Goal: Task Accomplishment & Management: Complete application form

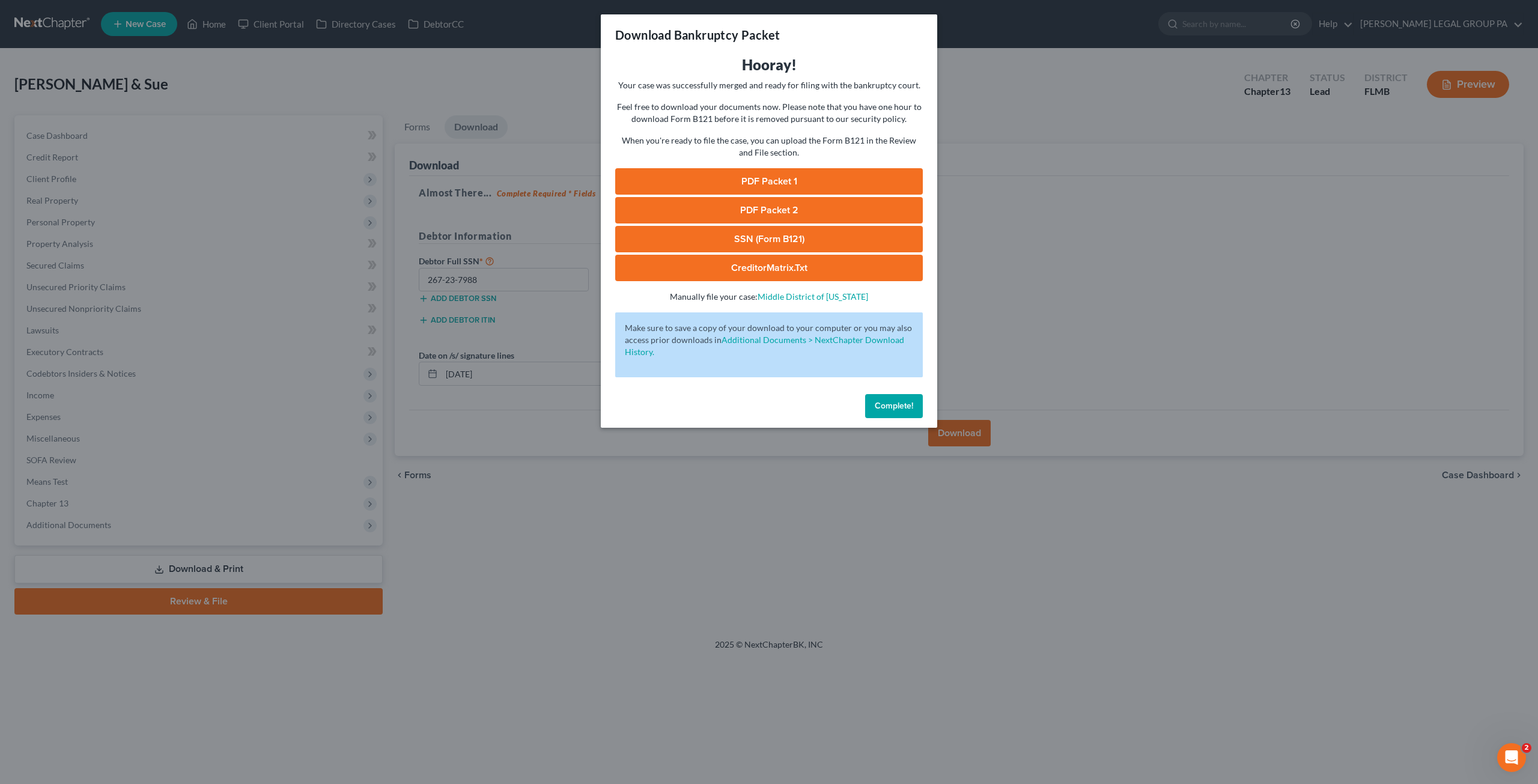
click at [911, 402] on span "Complete!" at bounding box center [895, 406] width 39 height 11
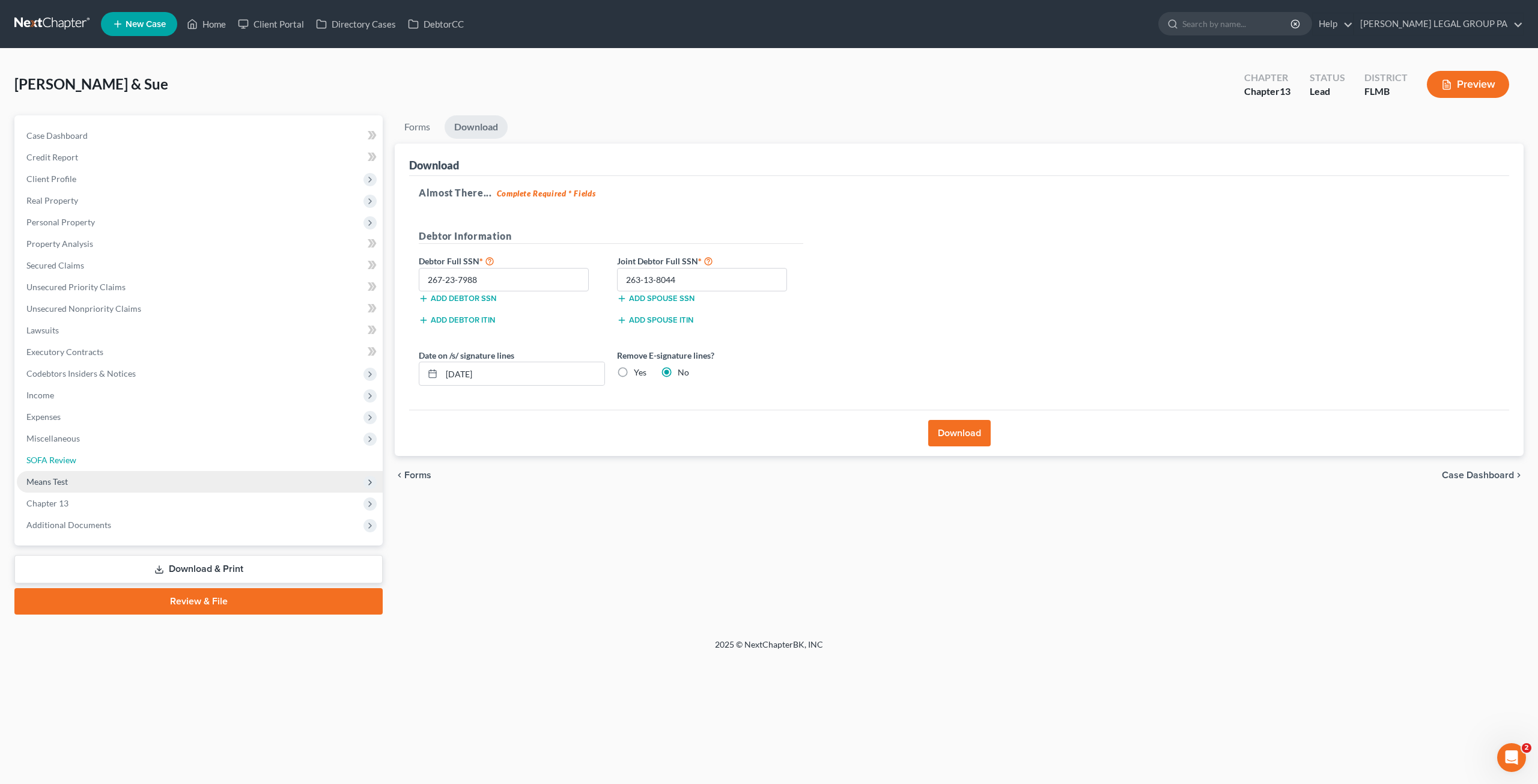
drag, startPoint x: 58, startPoint y: 455, endPoint x: 71, endPoint y: 485, distance: 32.7
click at [58, 455] on span "SOFA Review" at bounding box center [50, 459] width 49 height 11
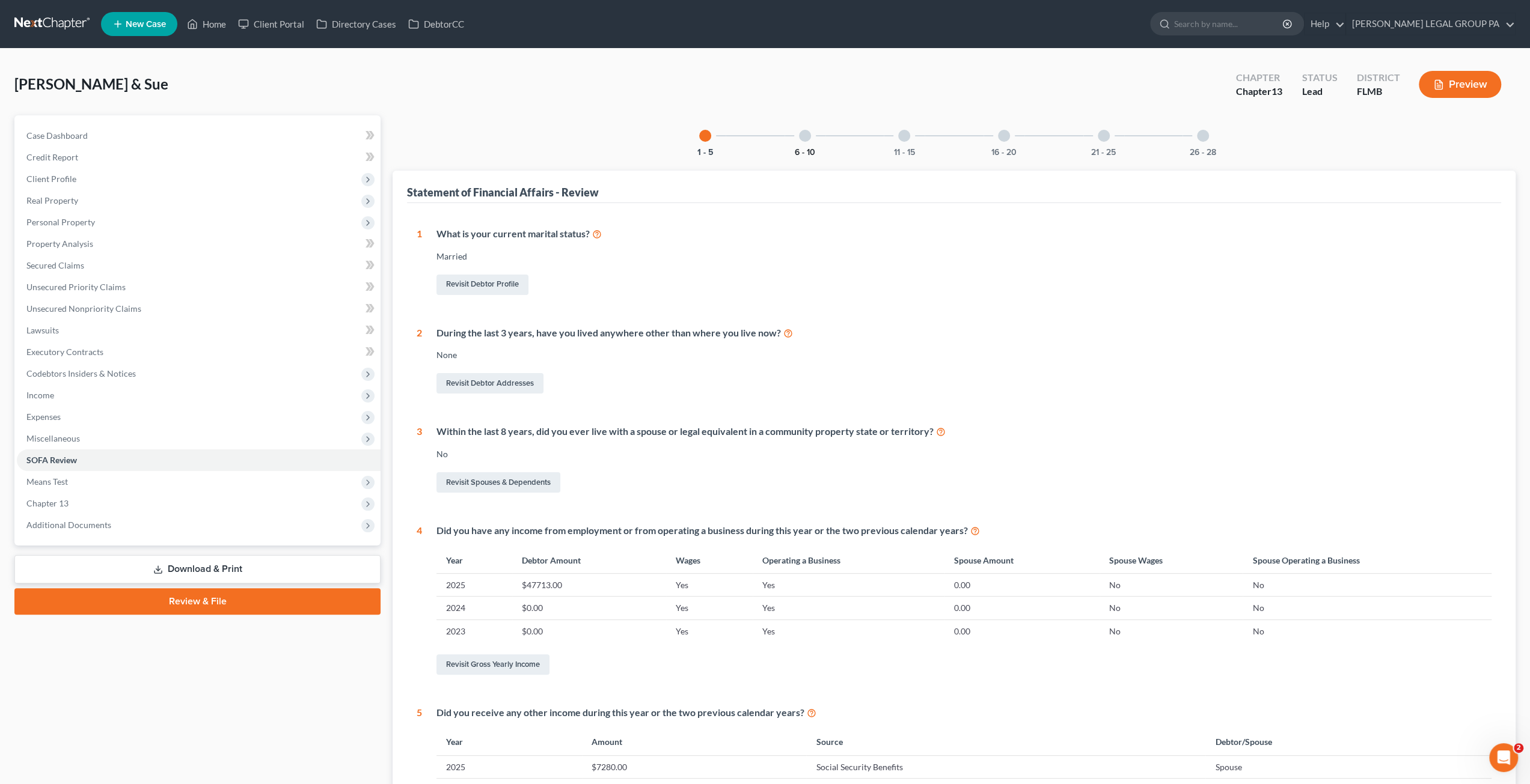
click at [807, 148] on button "6 - 10" at bounding box center [805, 152] width 20 height 9
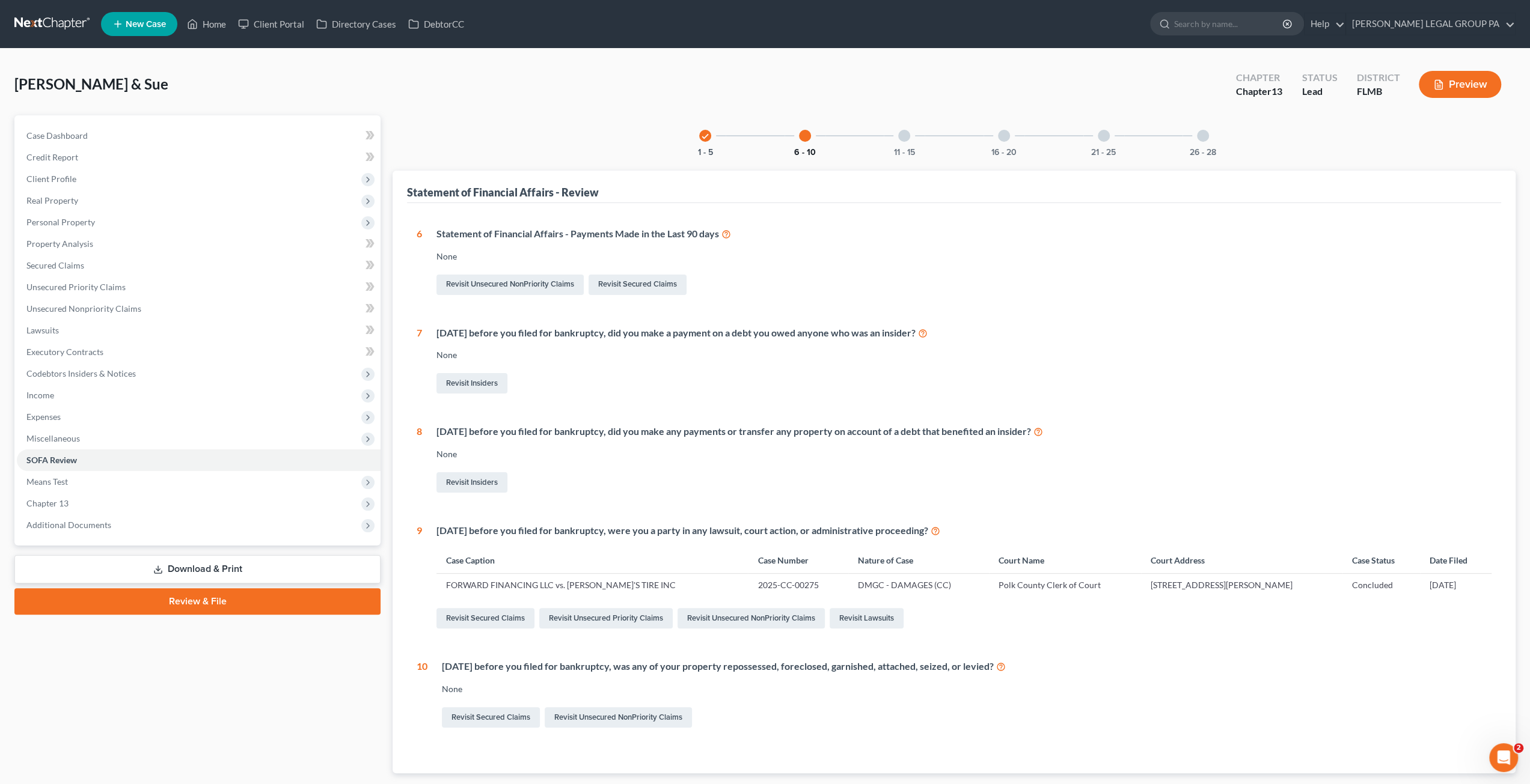
scroll to position [72, 0]
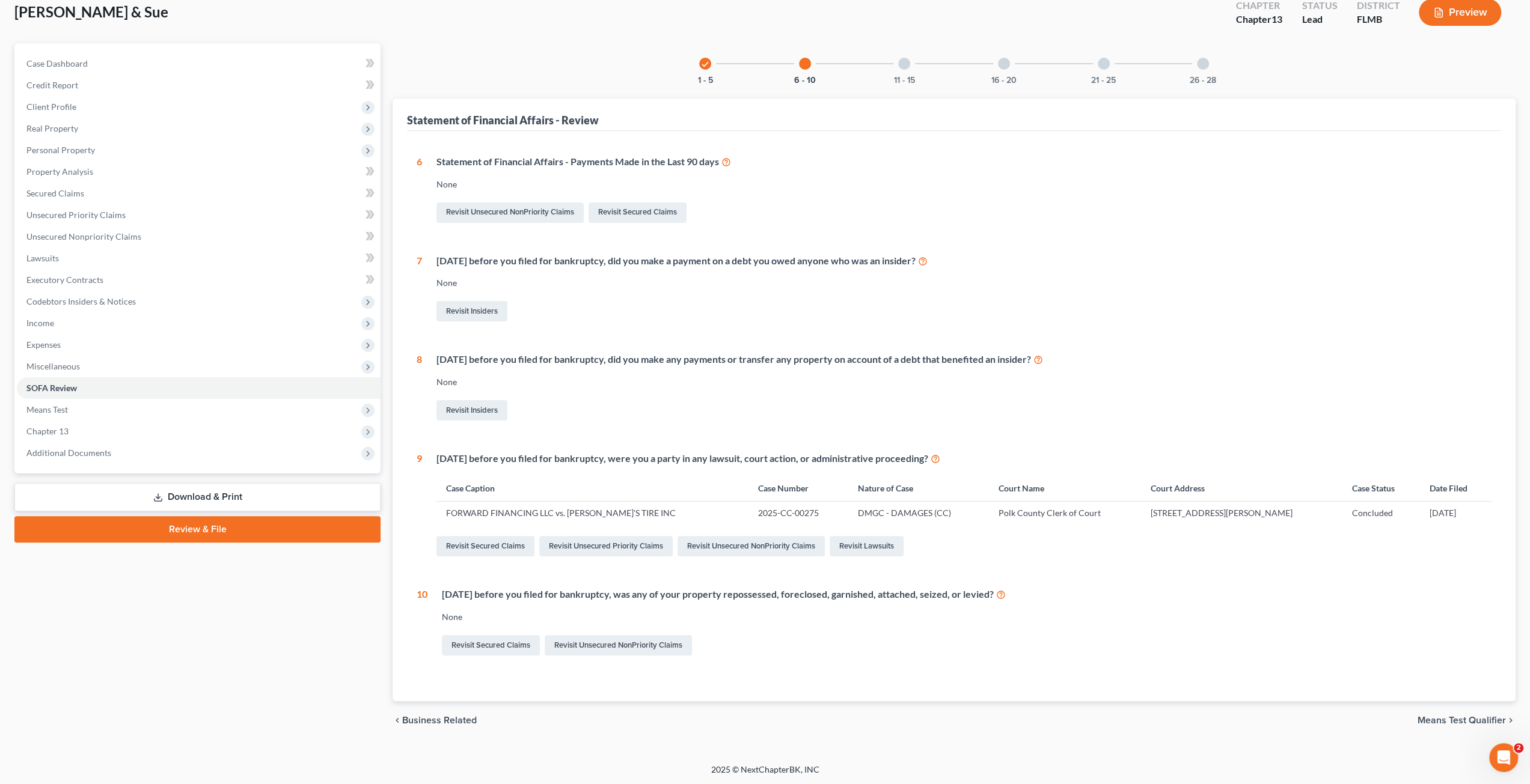
click at [902, 69] on div "11 - 15" at bounding box center [904, 64] width 41 height 41
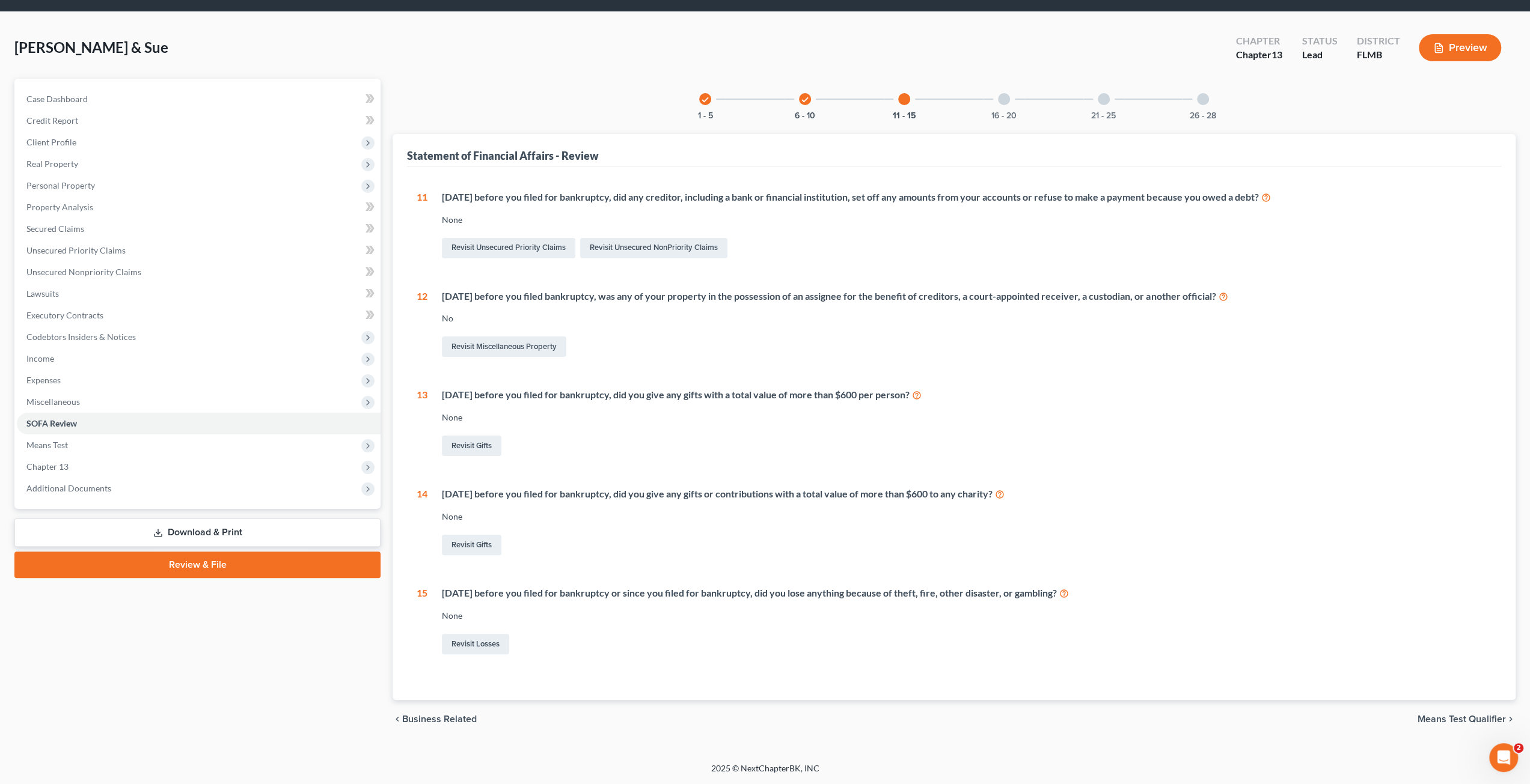
scroll to position [36, 0]
click at [1000, 101] on div at bounding box center [1004, 100] width 12 height 12
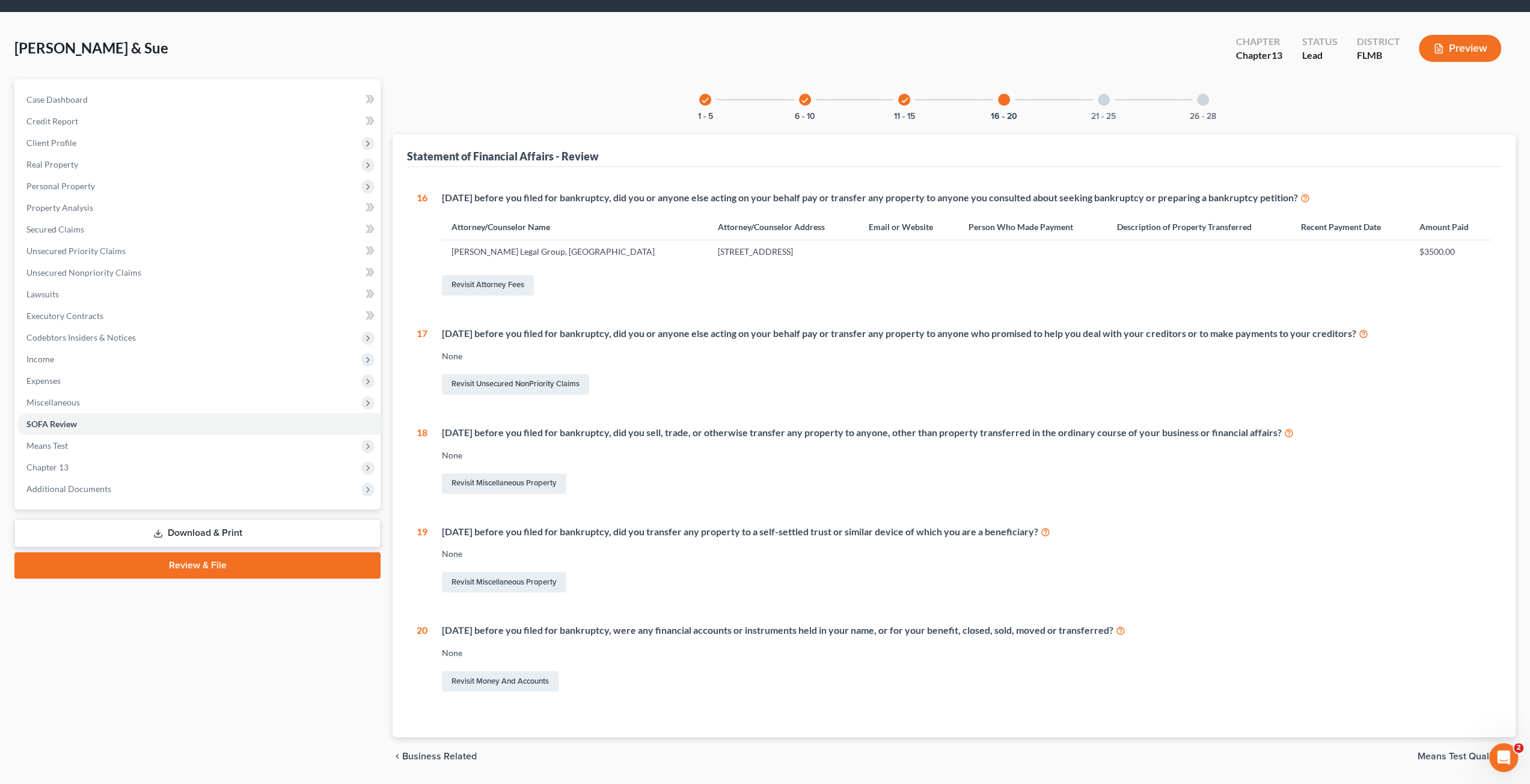
scroll to position [72, 0]
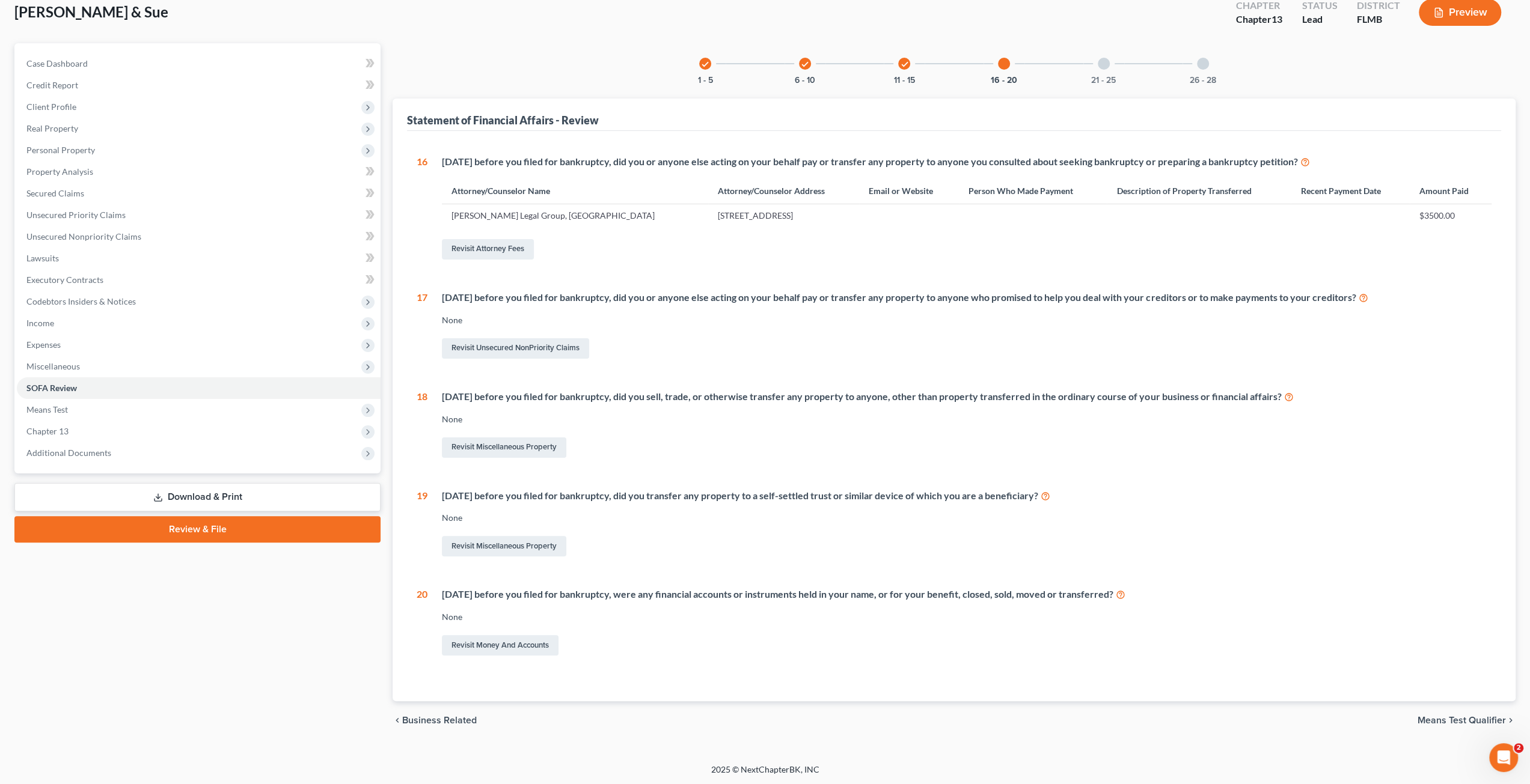
click at [1110, 70] on div "21 - 25" at bounding box center [1103, 64] width 41 height 41
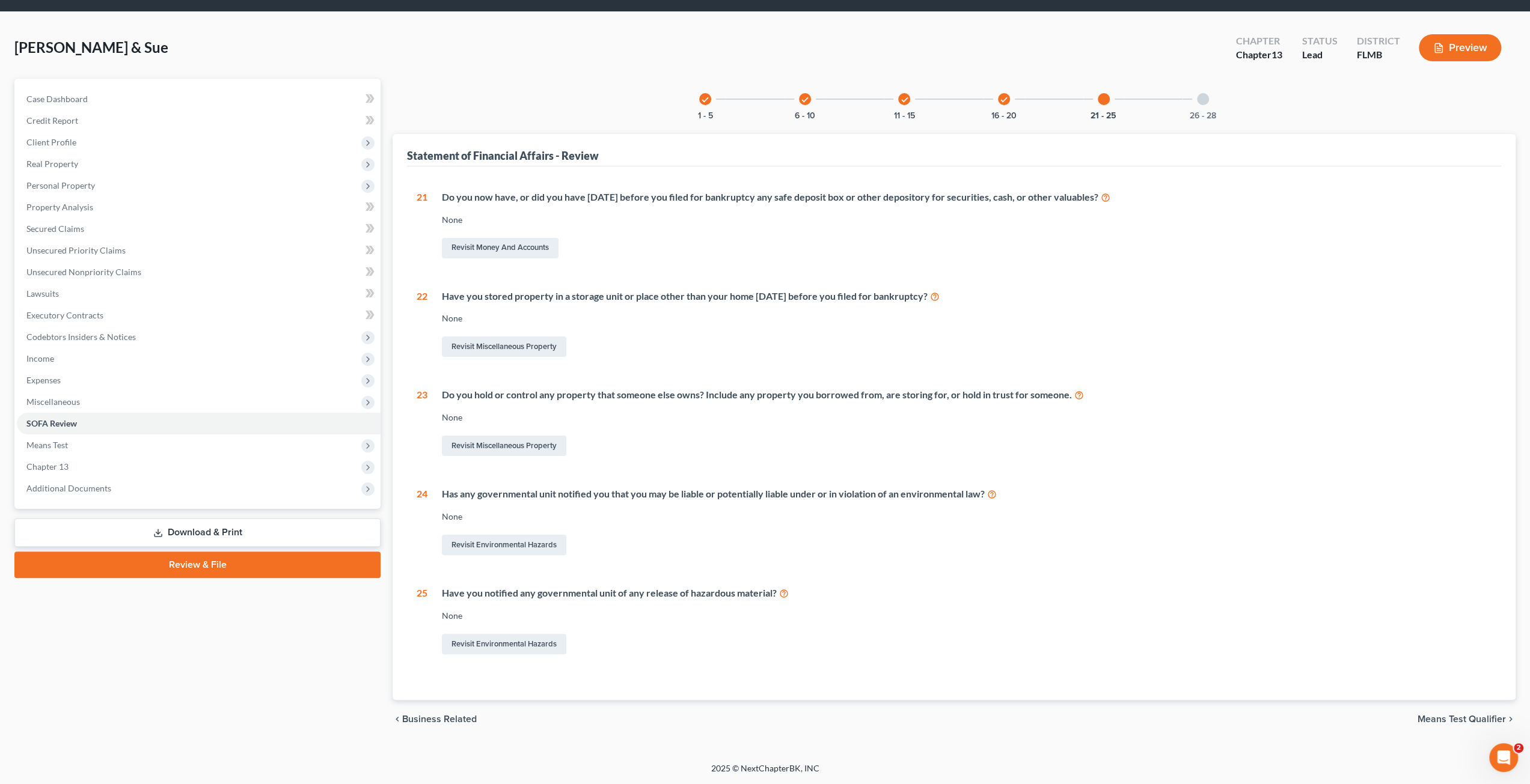
scroll to position [36, 0]
click at [703, 100] on icon "check" at bounding box center [705, 100] width 9 height 9
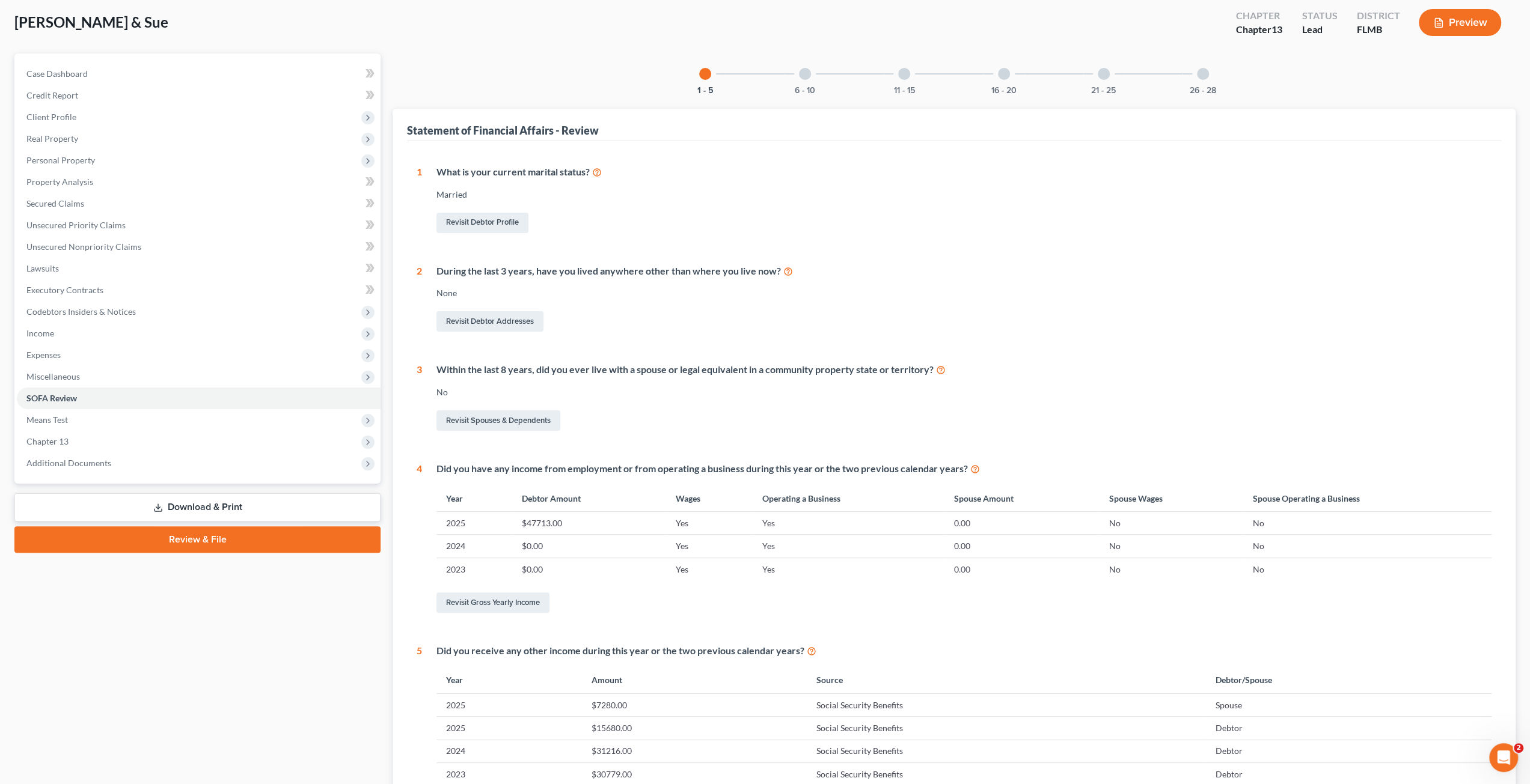
scroll to position [12, 0]
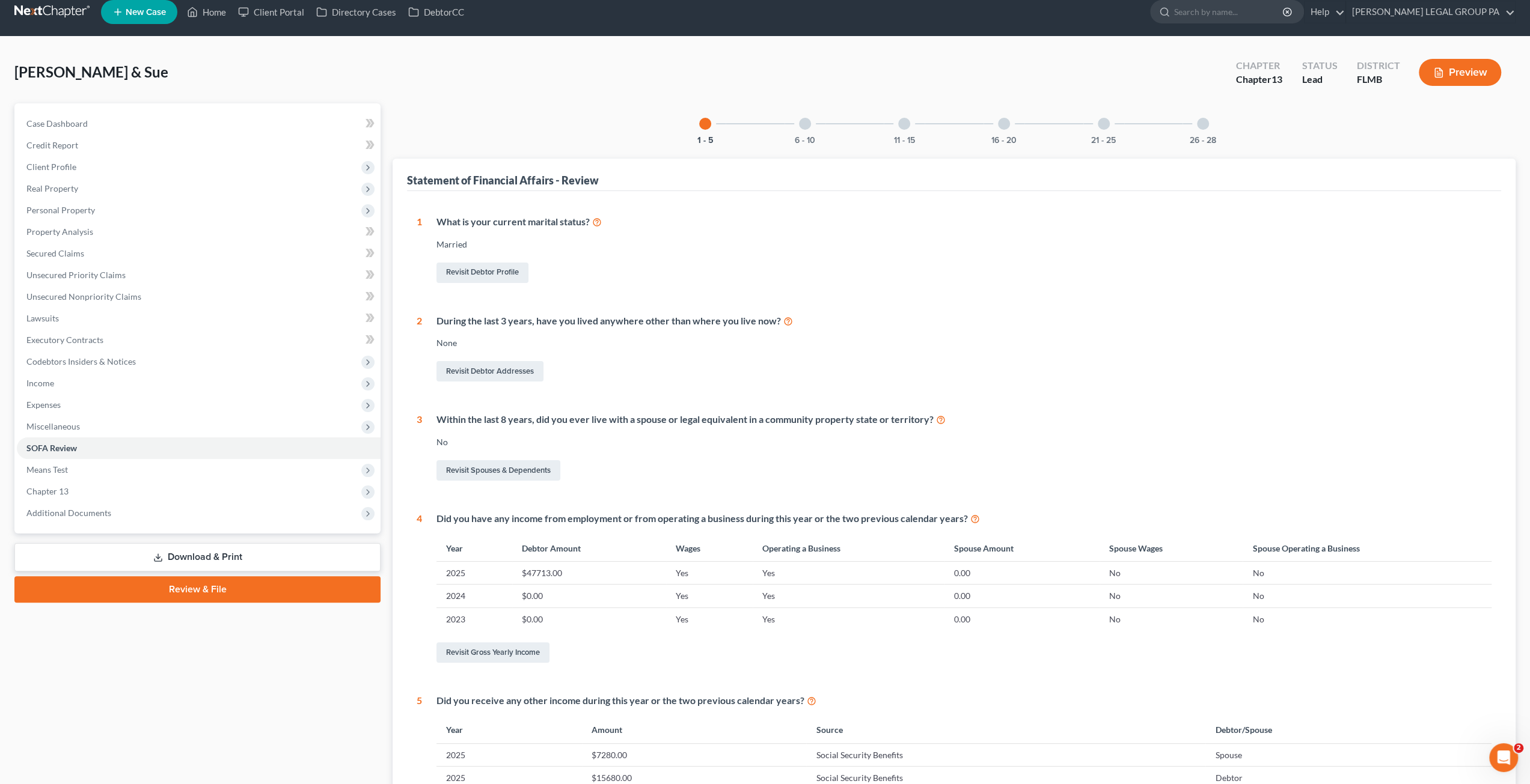
click at [802, 121] on div at bounding box center [805, 124] width 12 height 12
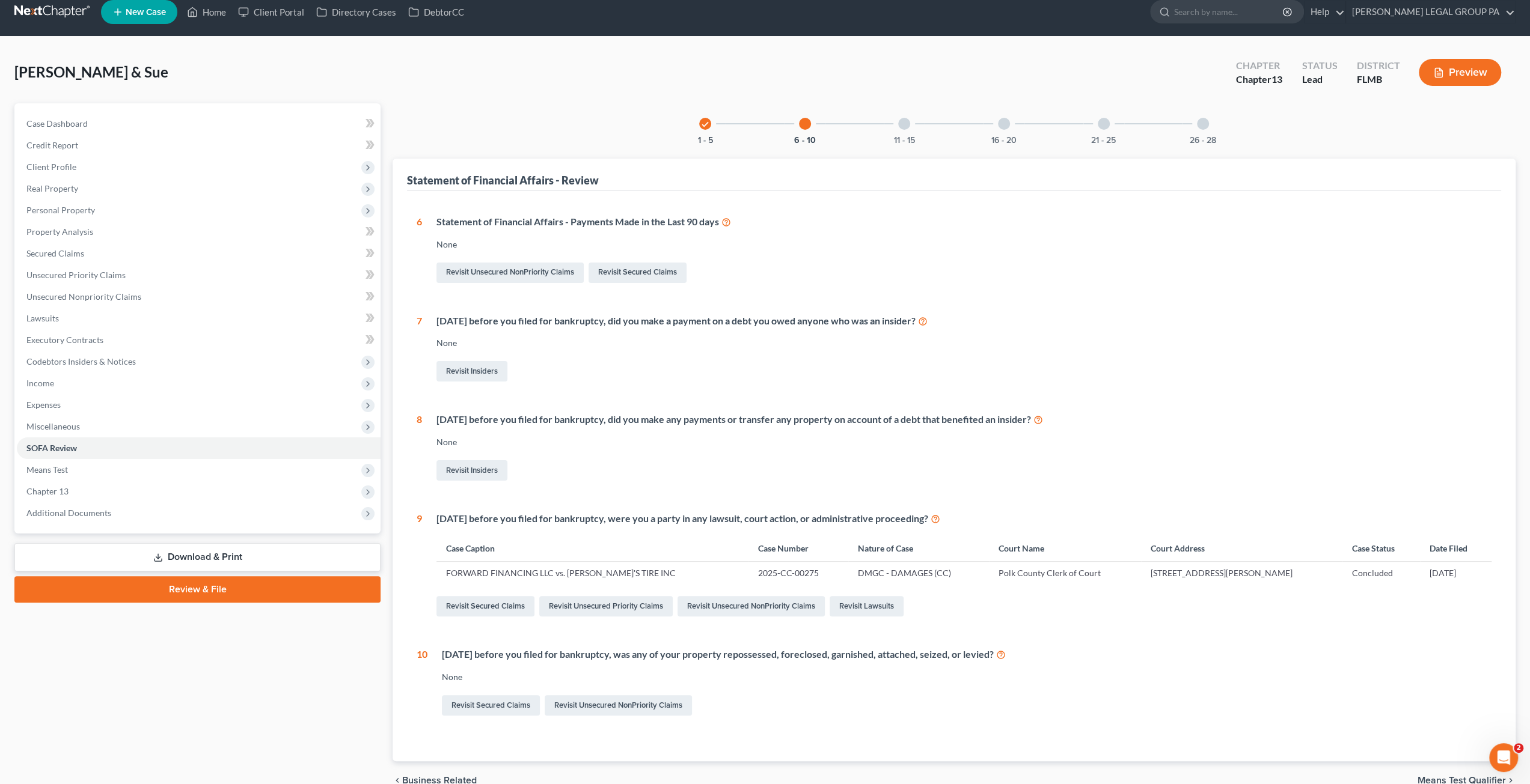
click at [730, 221] on icon at bounding box center [726, 222] width 10 height 12
click at [62, 306] on link "Unsecured Nonpriority Claims" at bounding box center [198, 297] width 364 height 21
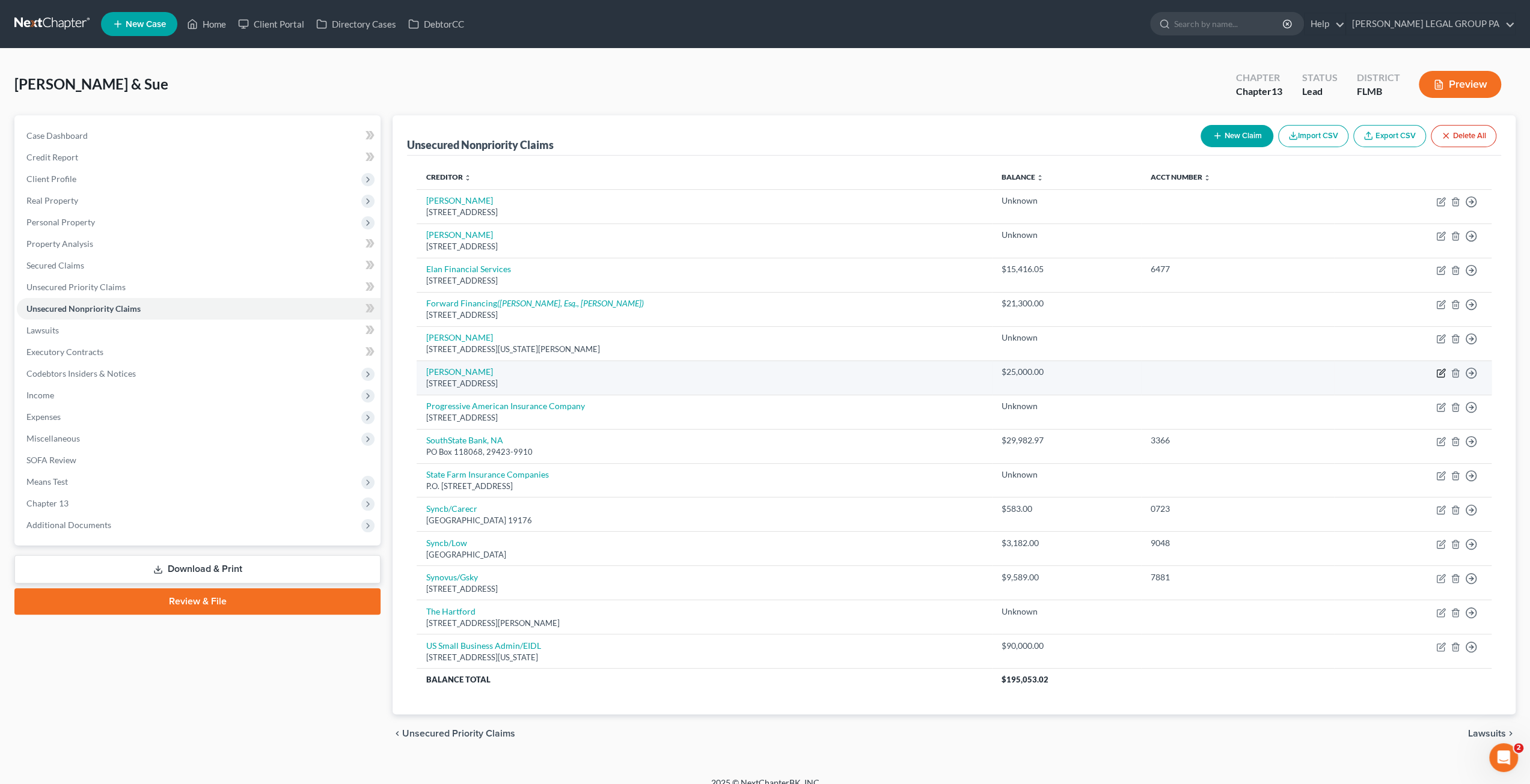
click at [1441, 372] on icon "button" at bounding box center [1442, 372] width 6 height 6
select select "46"
select select "14"
select select "2"
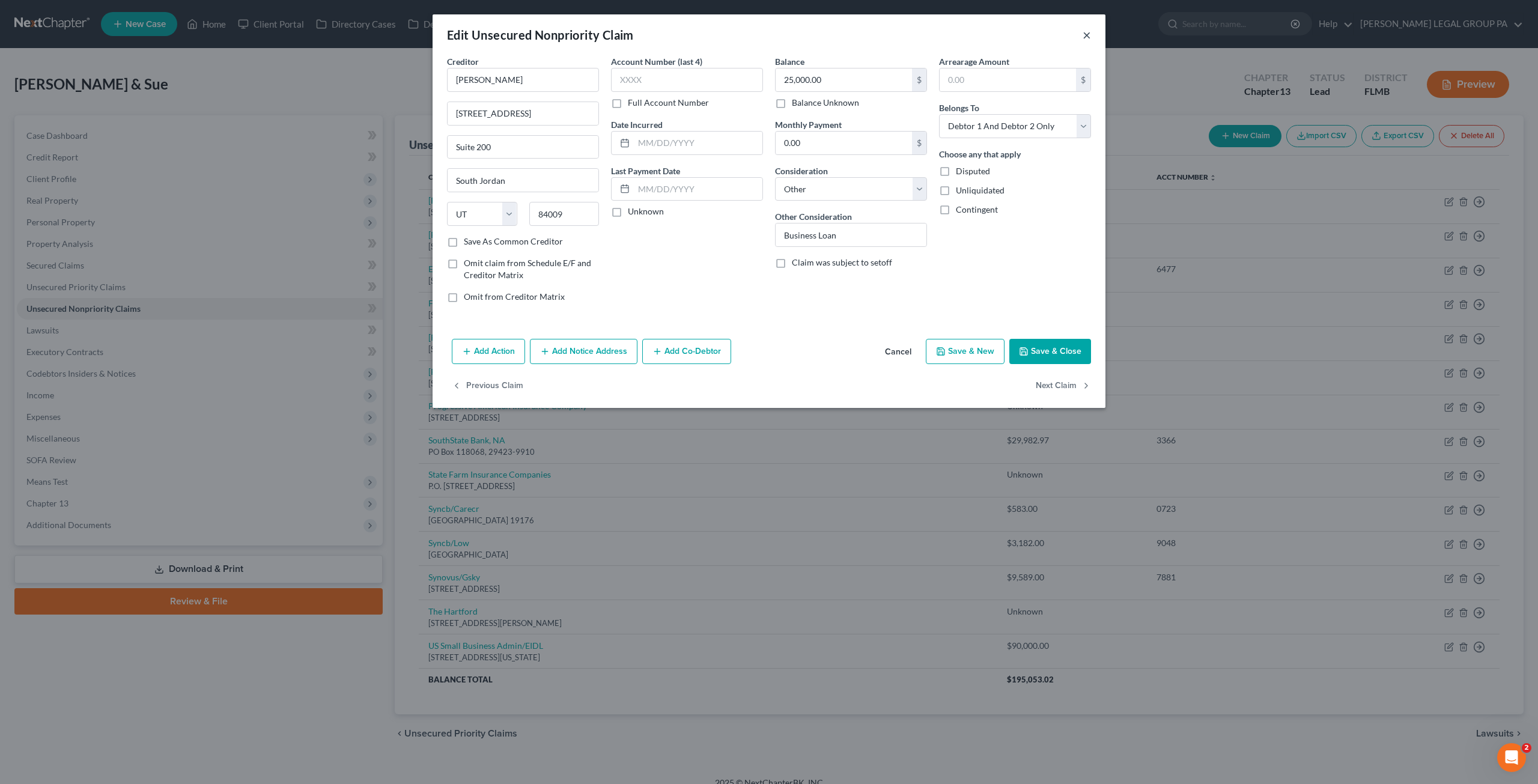
click at [1084, 37] on button "×" at bounding box center [1086, 35] width 9 height 15
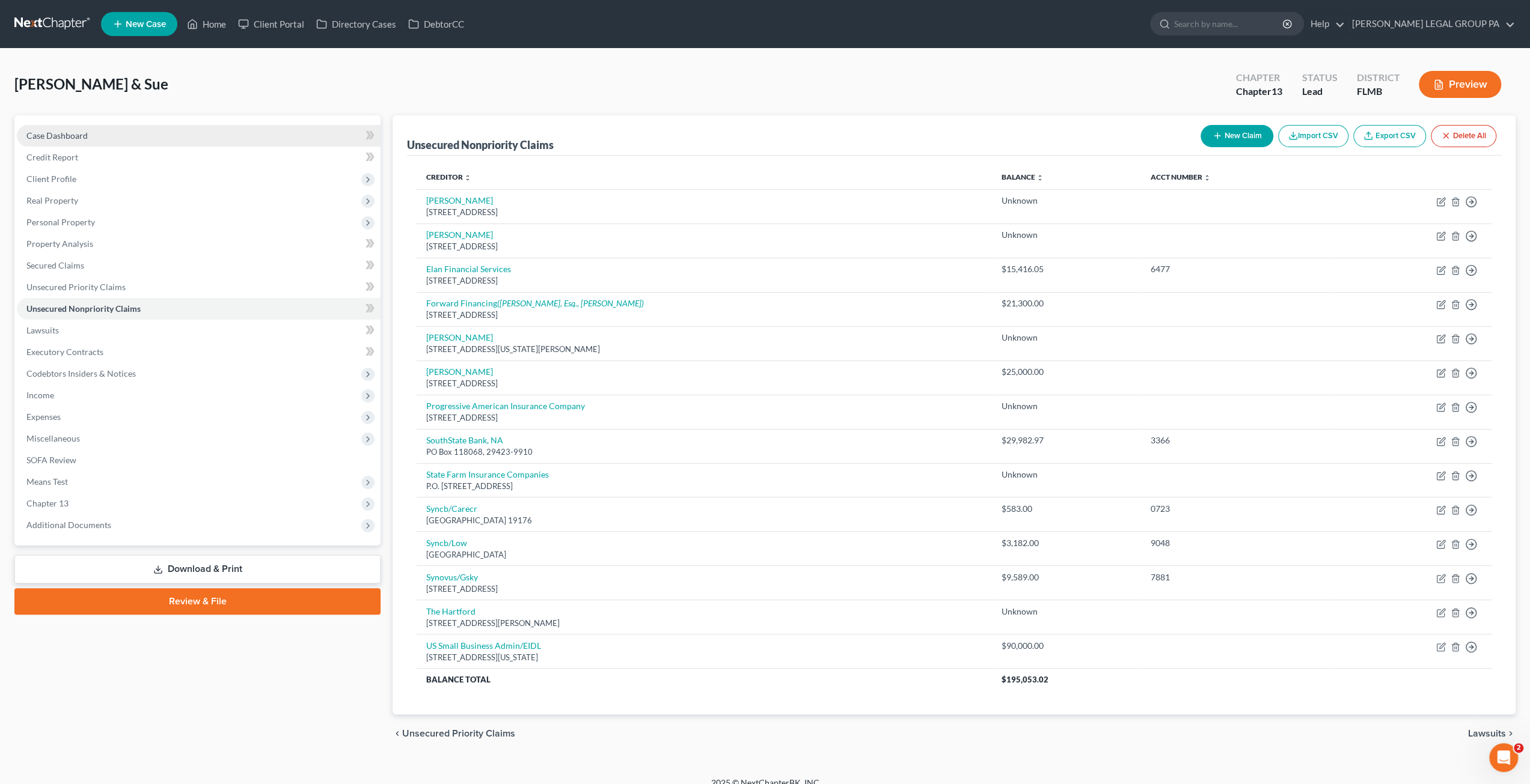
click at [72, 136] on span "Case Dashboard" at bounding box center [56, 136] width 61 height 11
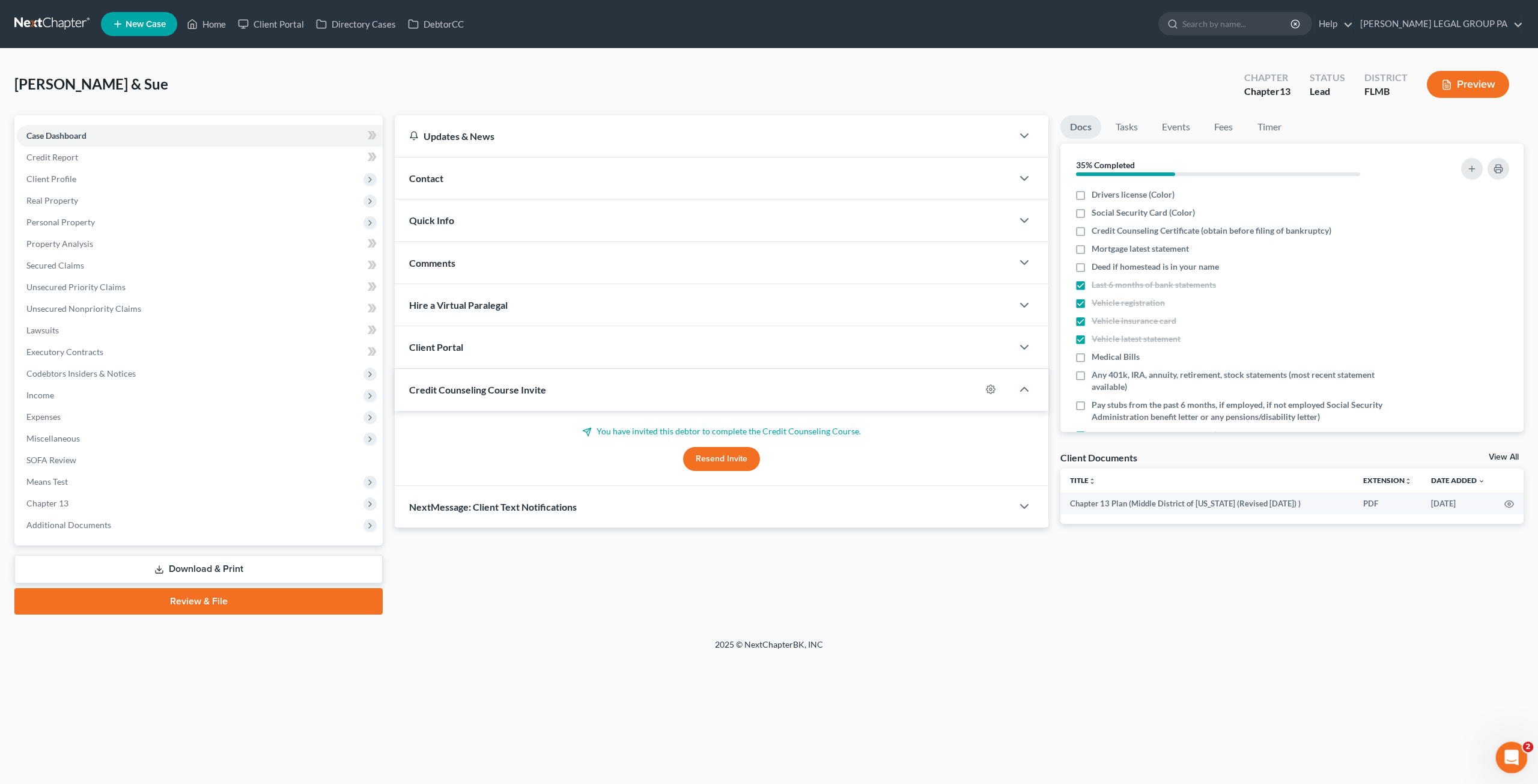
click at [1498, 748] on div "Open Intercom Messenger" at bounding box center [1510, 756] width 40 height 40
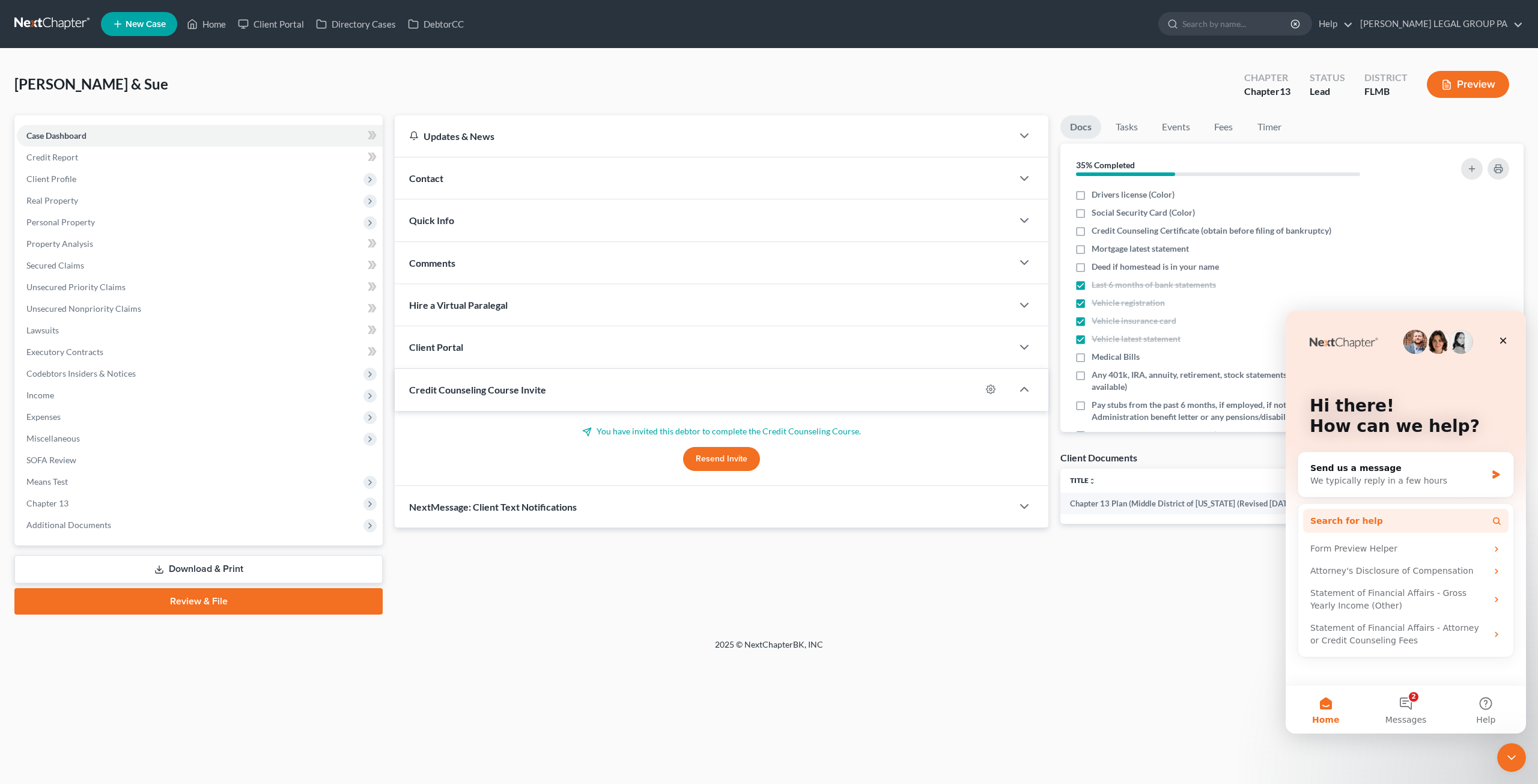
click at [1363, 522] on span "Search for help" at bounding box center [1346, 520] width 73 height 13
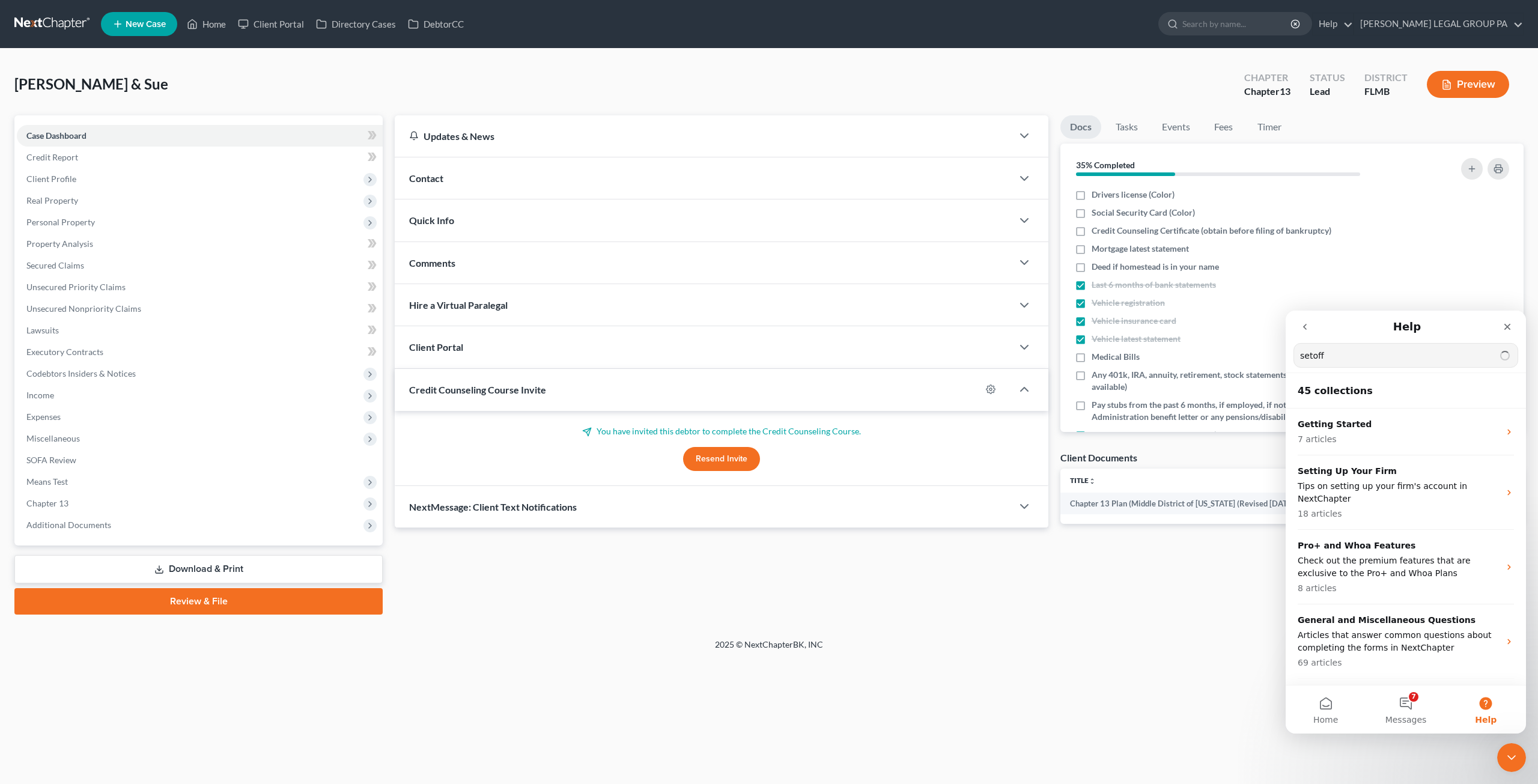
type input "setoff"
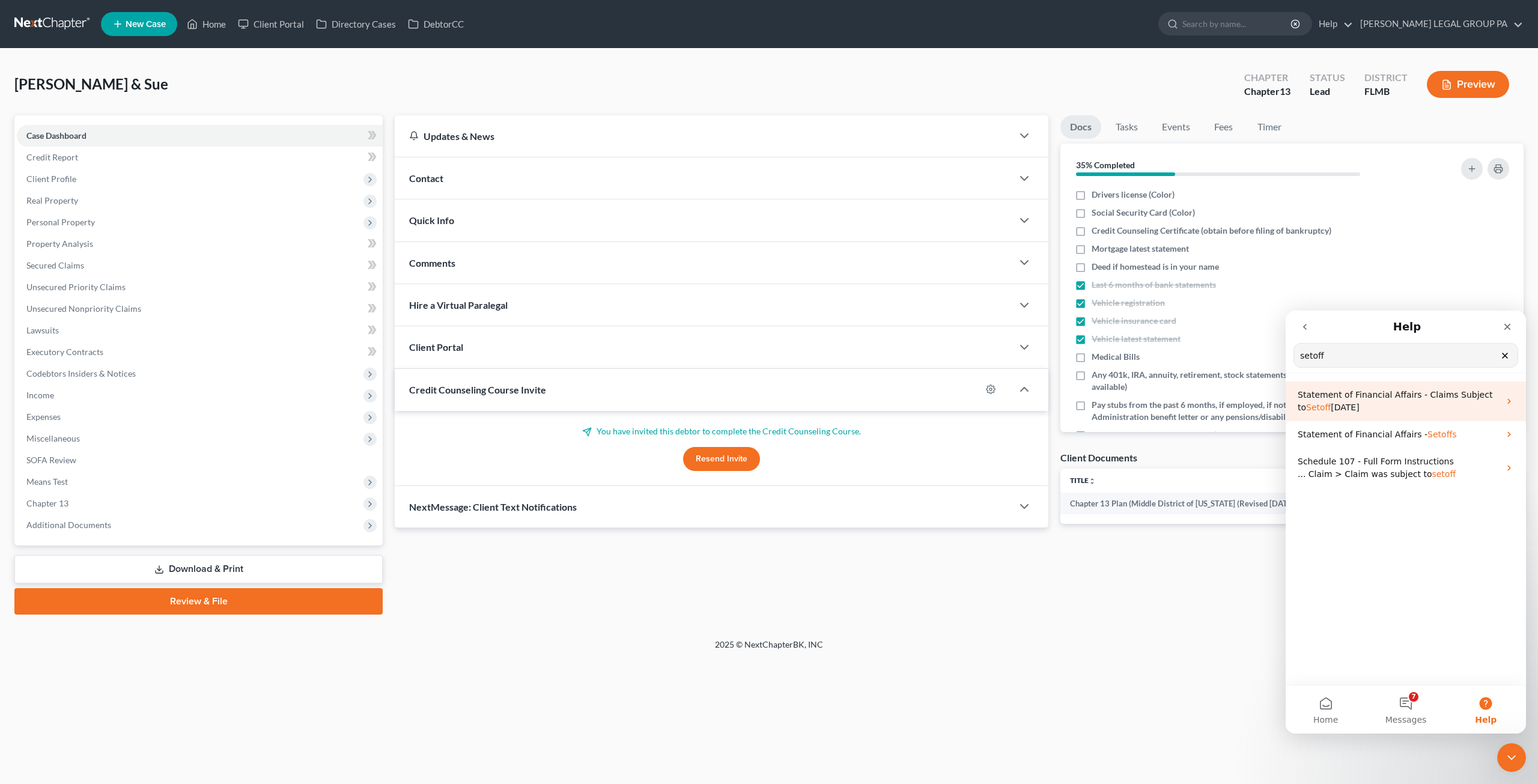
click at [1360, 411] on span "[DATE]" at bounding box center [1344, 407] width 28 height 10
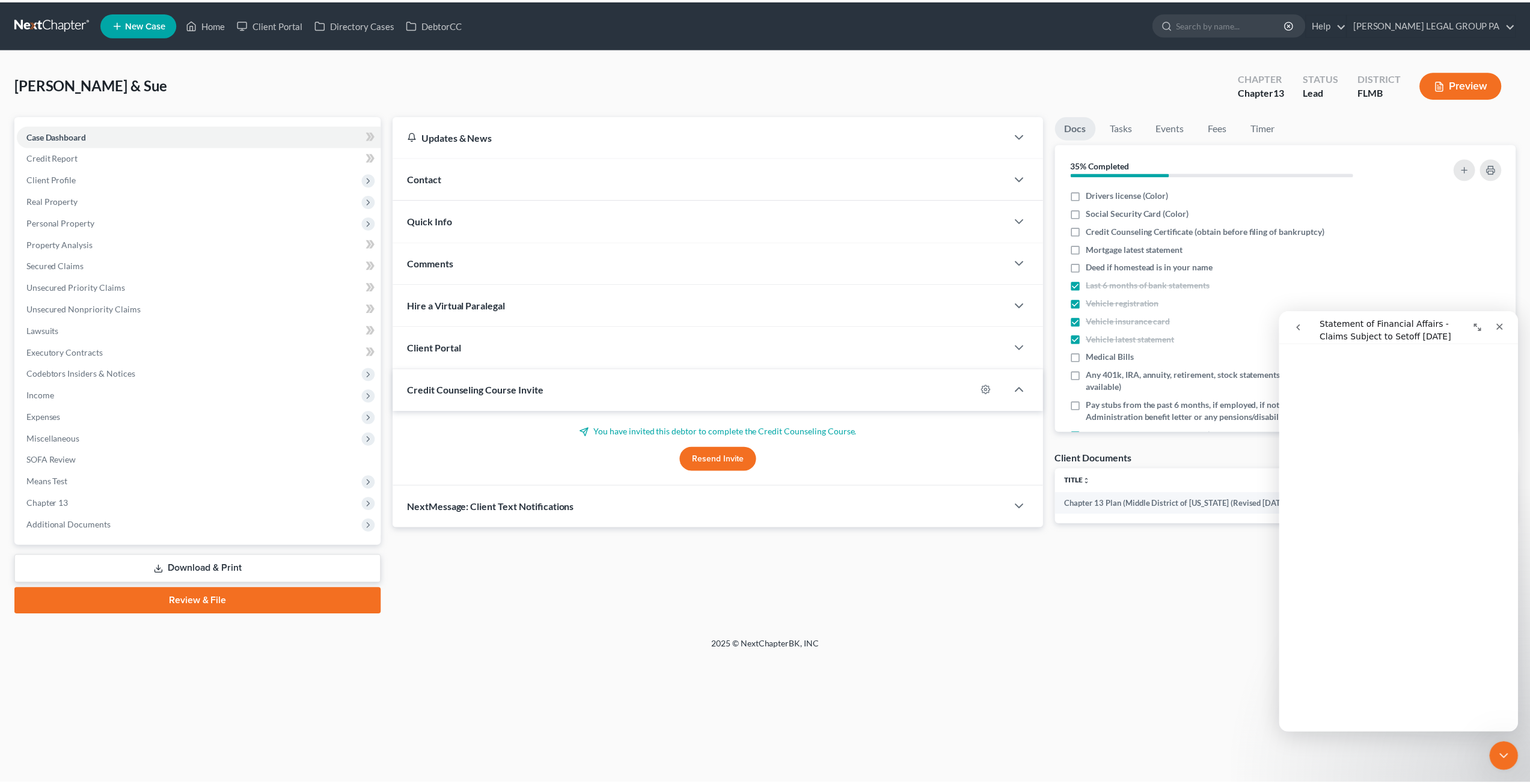
scroll to position [119, 0]
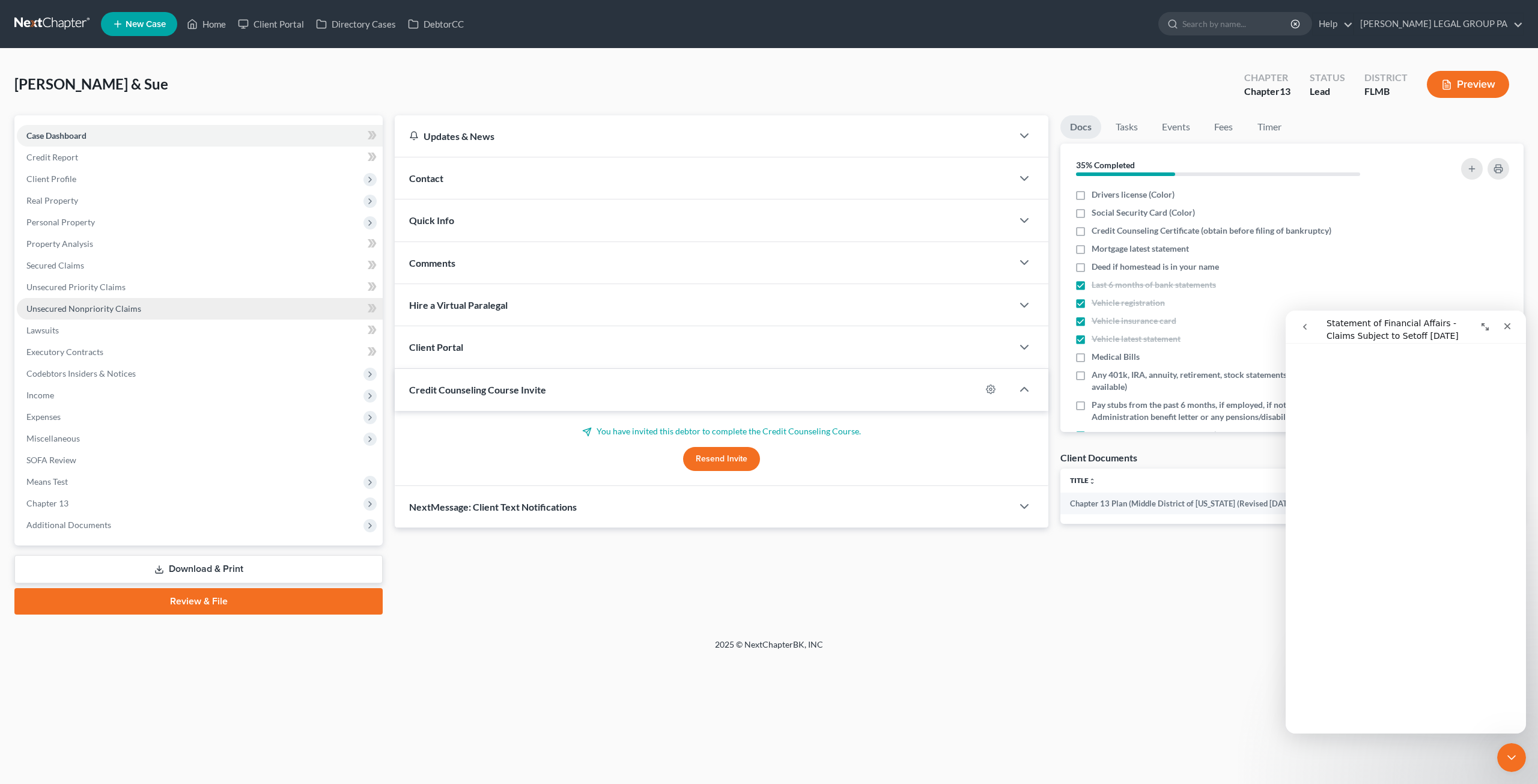
click at [77, 316] on link "Unsecured Nonpriority Claims" at bounding box center [200, 309] width 366 height 21
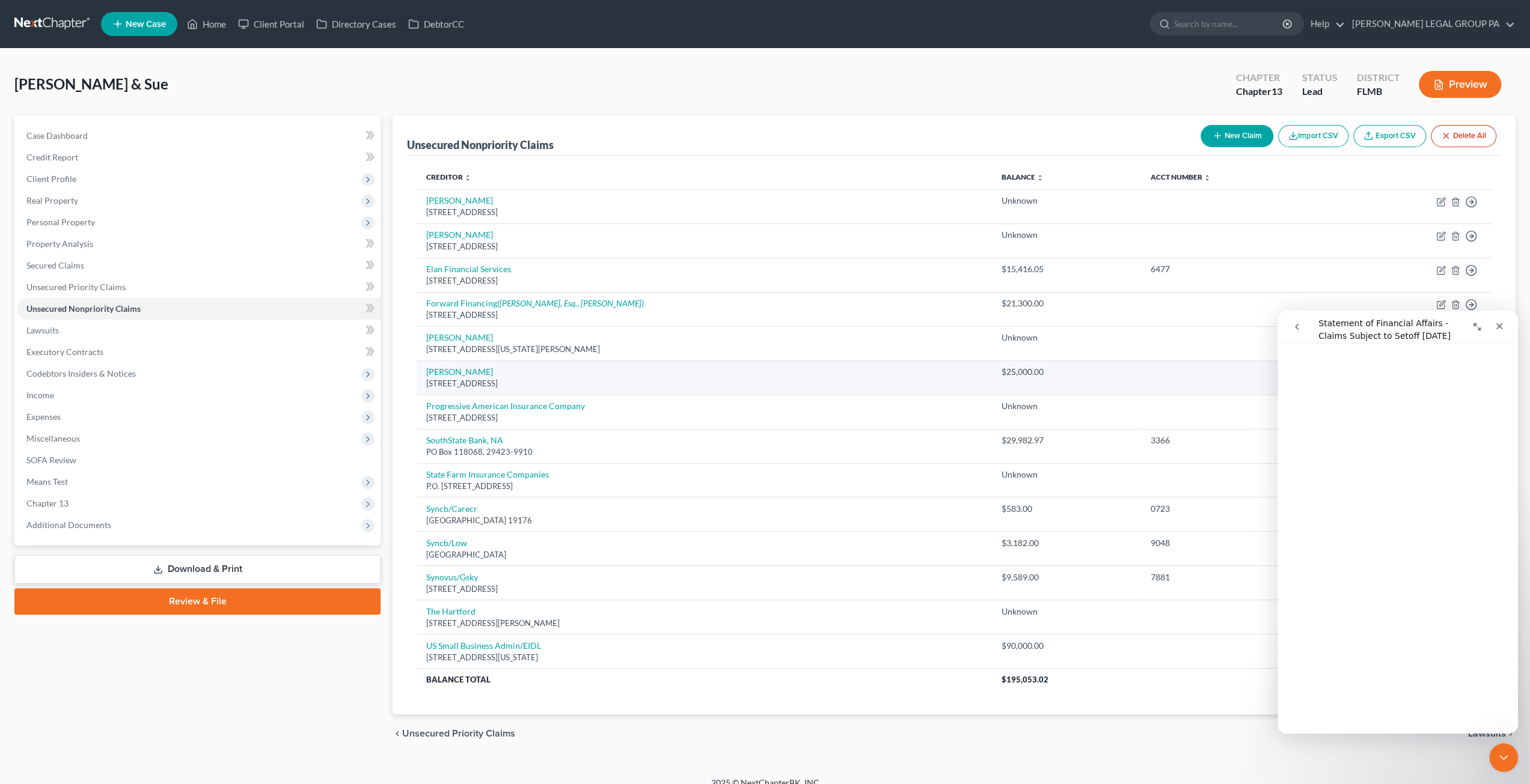
click at [1173, 387] on td at bounding box center [1237, 377] width 193 height 34
click at [1500, 328] on icon "Close" at bounding box center [1499, 327] width 7 height 7
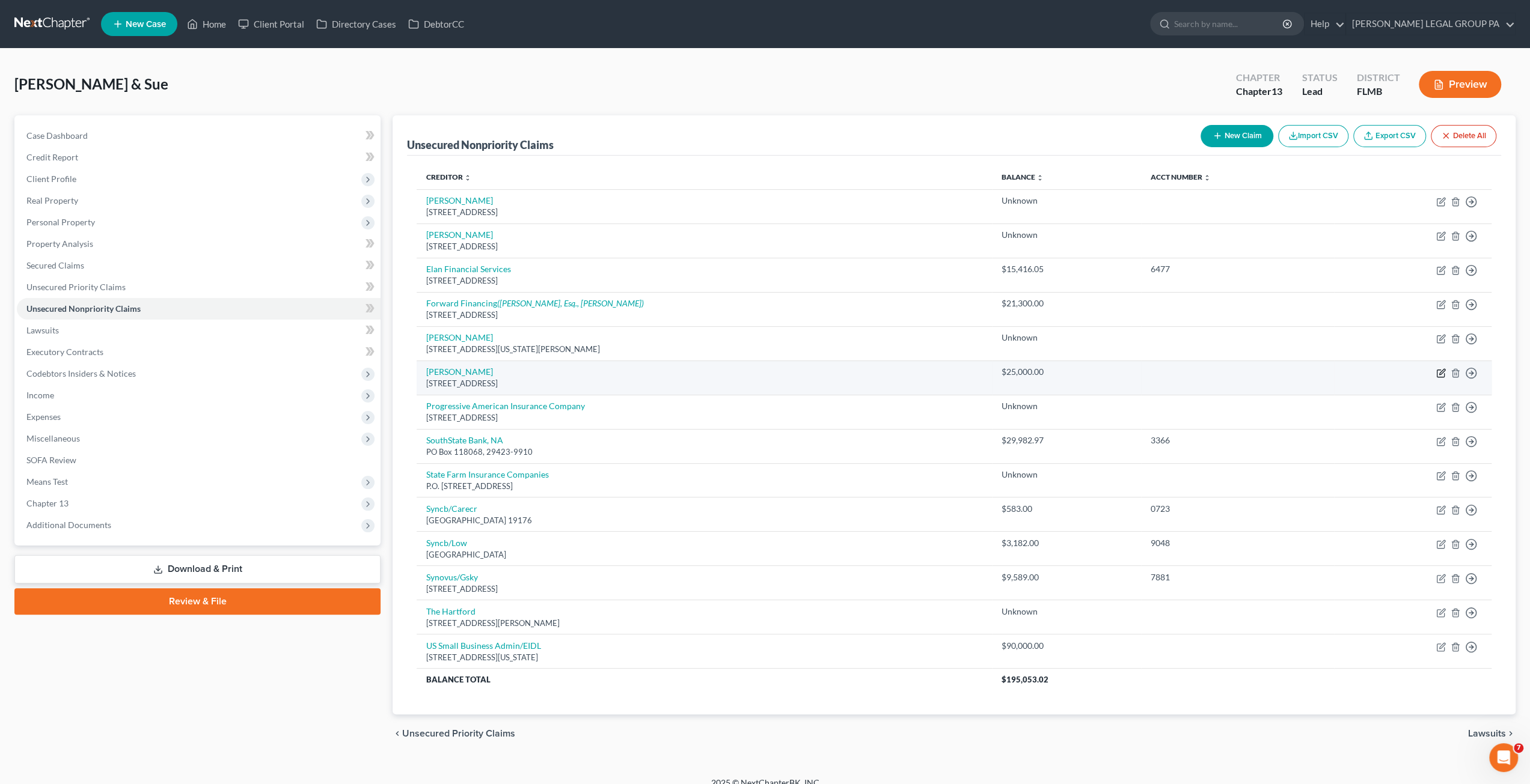
click at [1438, 369] on icon "button" at bounding box center [1440, 372] width 7 height 7
select select "46"
select select "14"
select select "2"
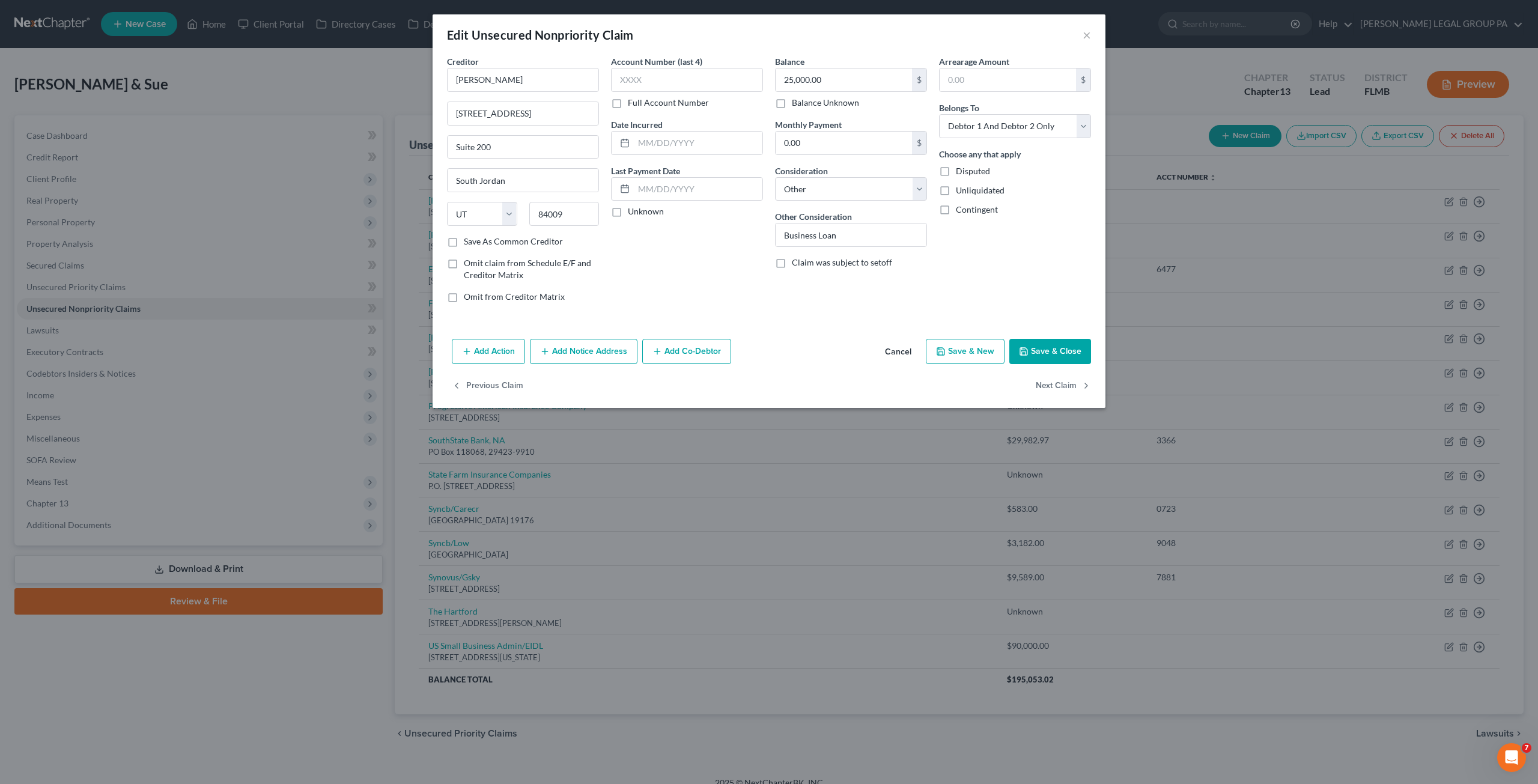
click at [792, 262] on label "Claim was subject to setoff" at bounding box center [842, 263] width 101 height 12
click at [797, 262] on input "Claim was subject to setoff" at bounding box center [800, 261] width 8 height 8
checkbox input "true"
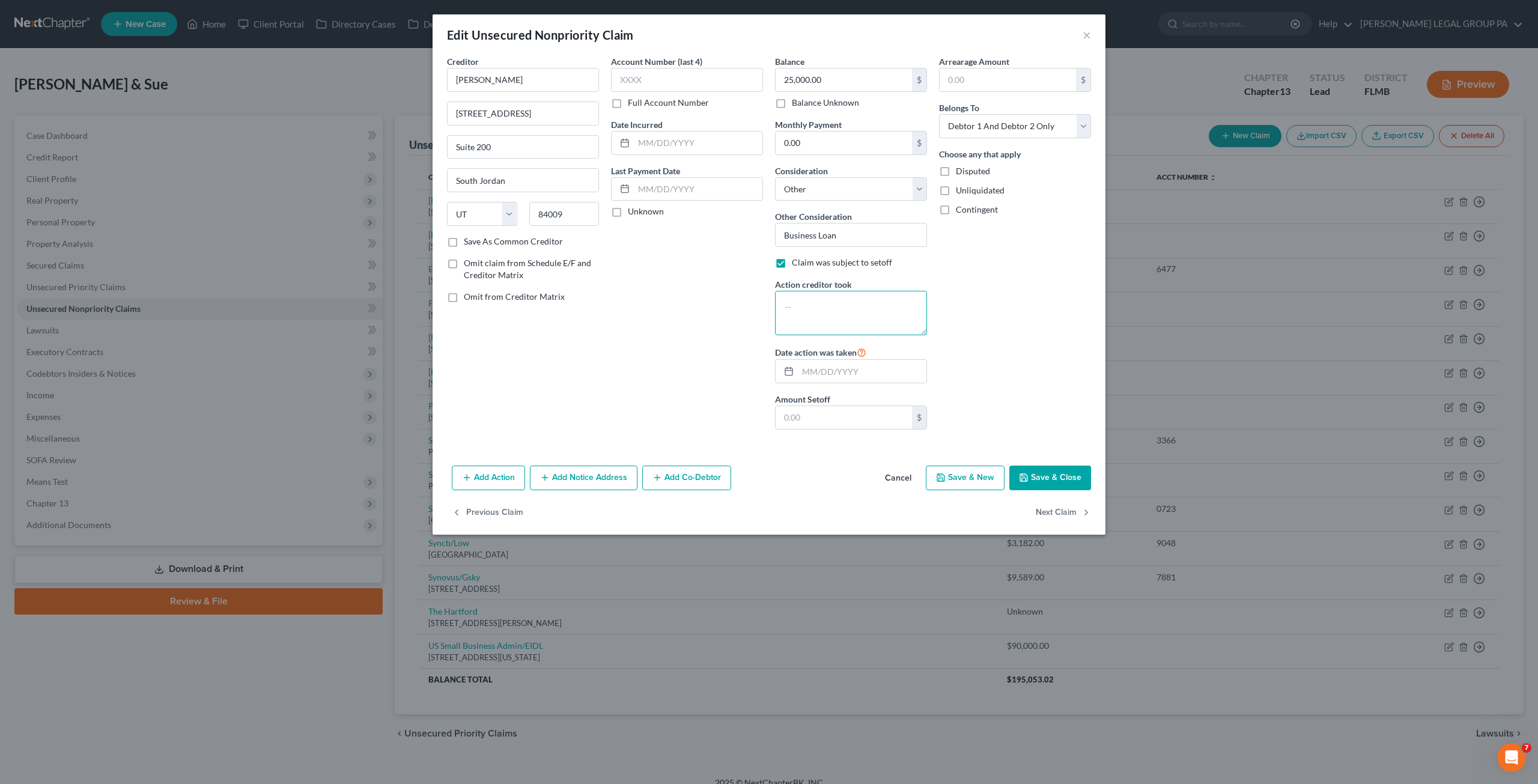
click at [809, 311] on textarea at bounding box center [851, 313] width 152 height 45
type textarea "Froze bank accounts"
type input "5,000.00"
click at [812, 376] on input "text" at bounding box center [862, 371] width 129 height 23
type input "[DATE]"
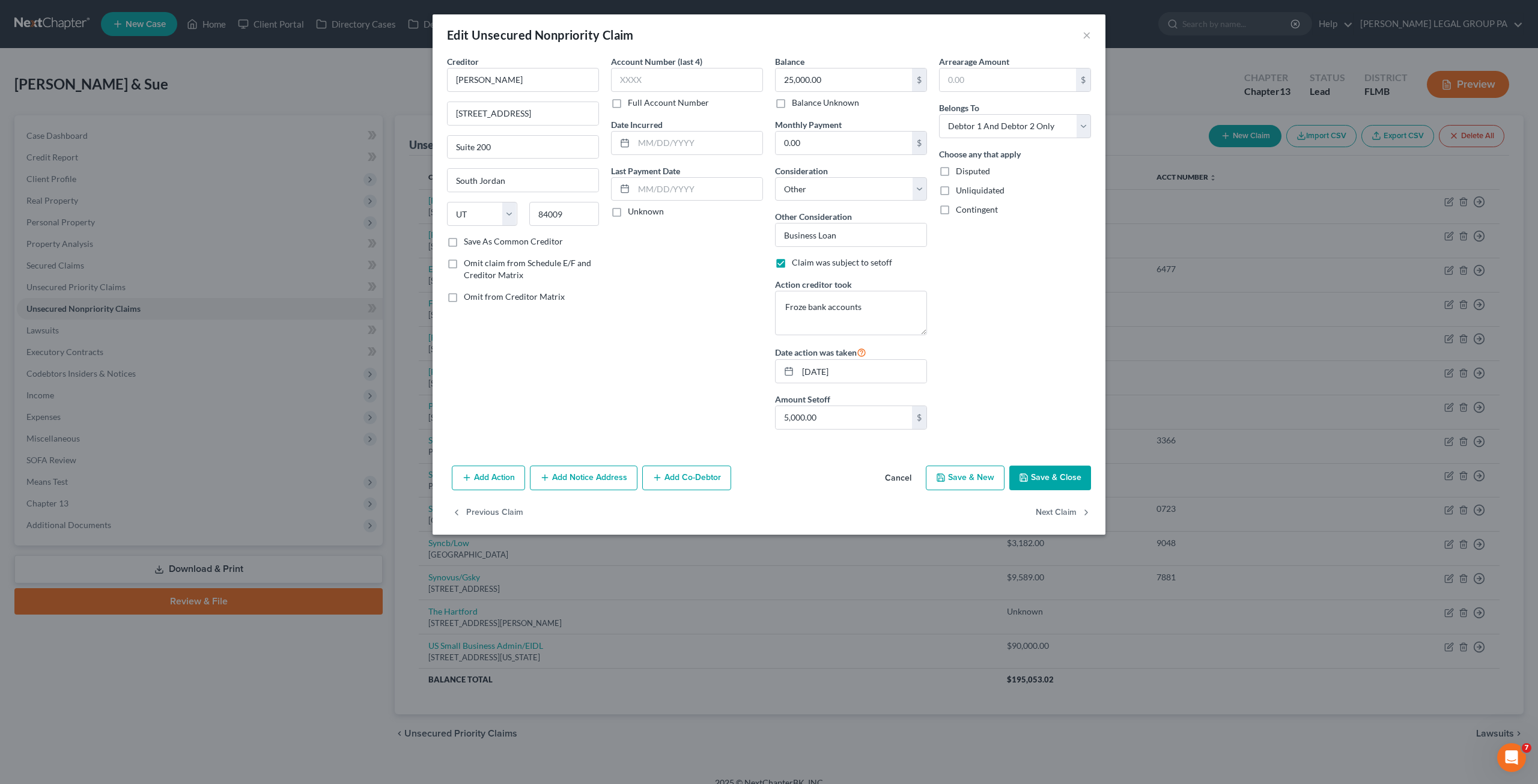
click at [1051, 474] on button "Save & Close" at bounding box center [1051, 479] width 81 height 25
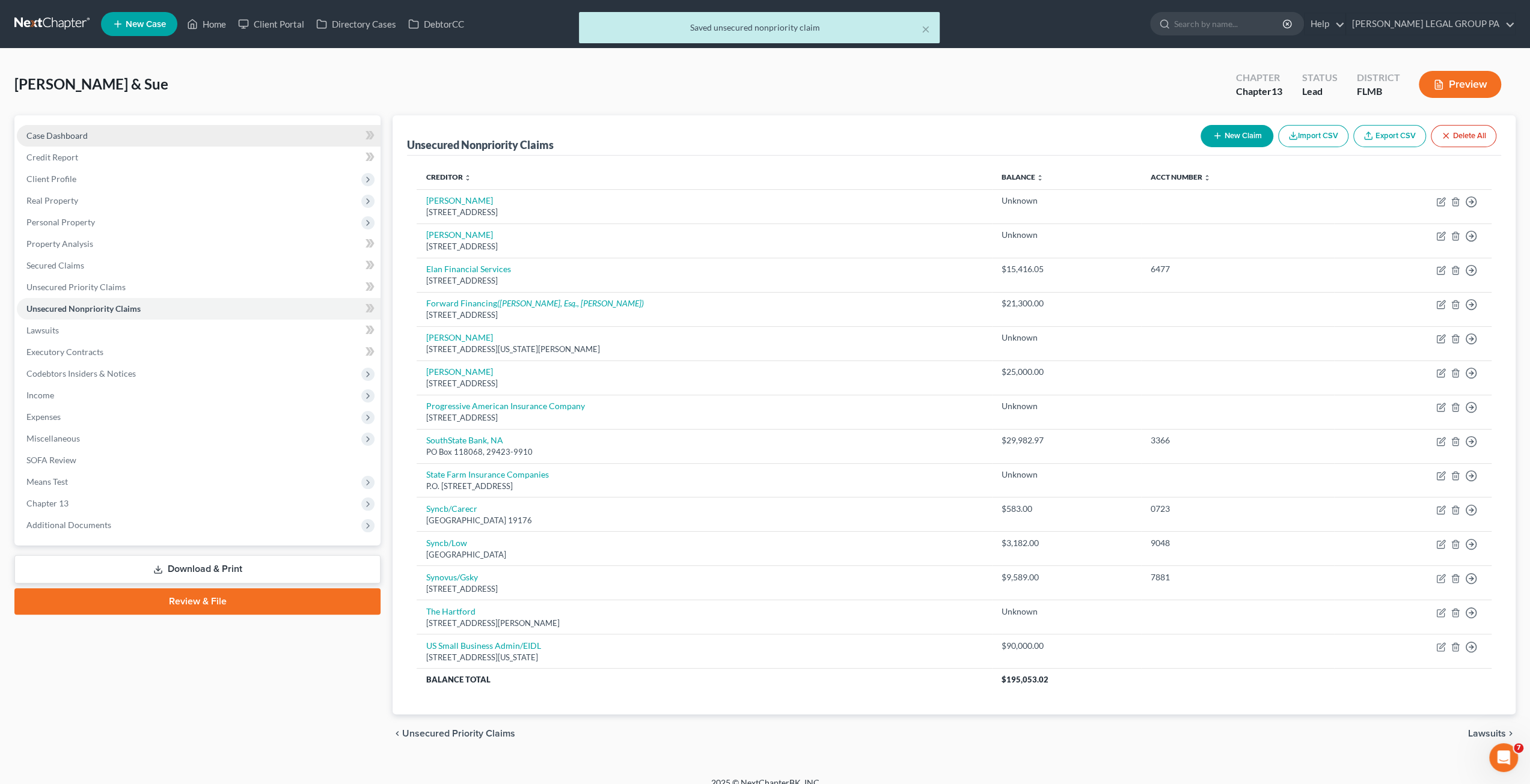
click at [57, 132] on span "Case Dashboard" at bounding box center [56, 136] width 61 height 11
